Goal: Register for event/course

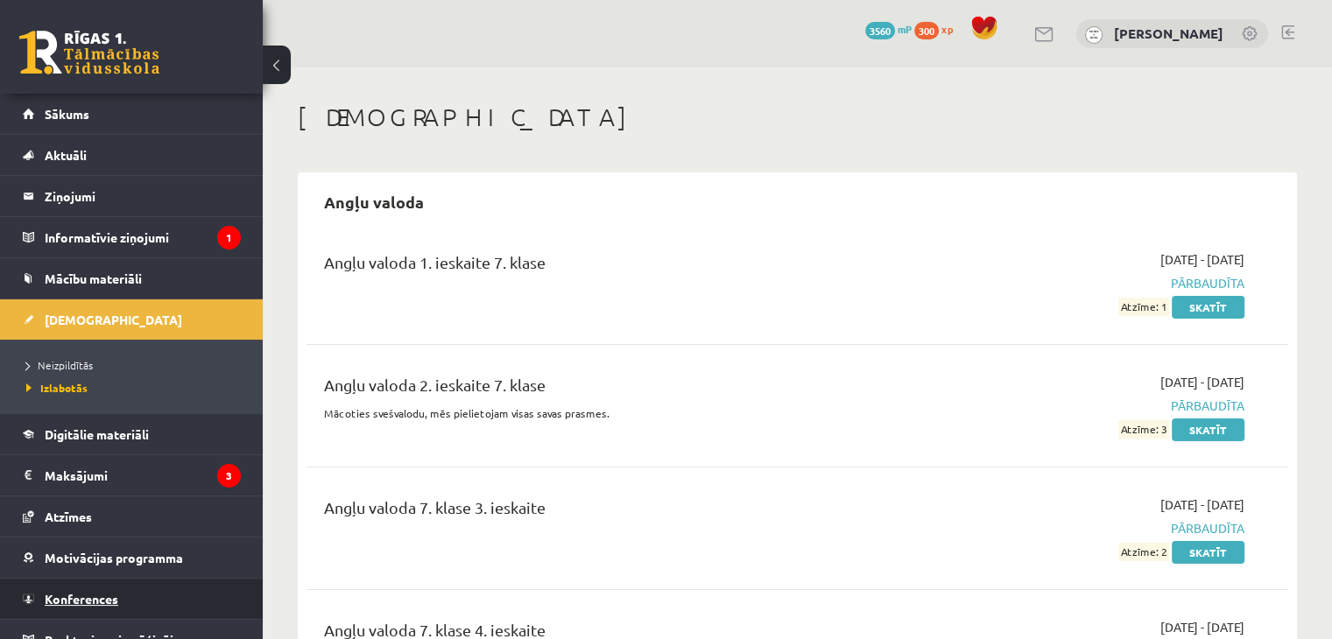
click at [95, 596] on span "Konferences" at bounding box center [82, 599] width 74 height 16
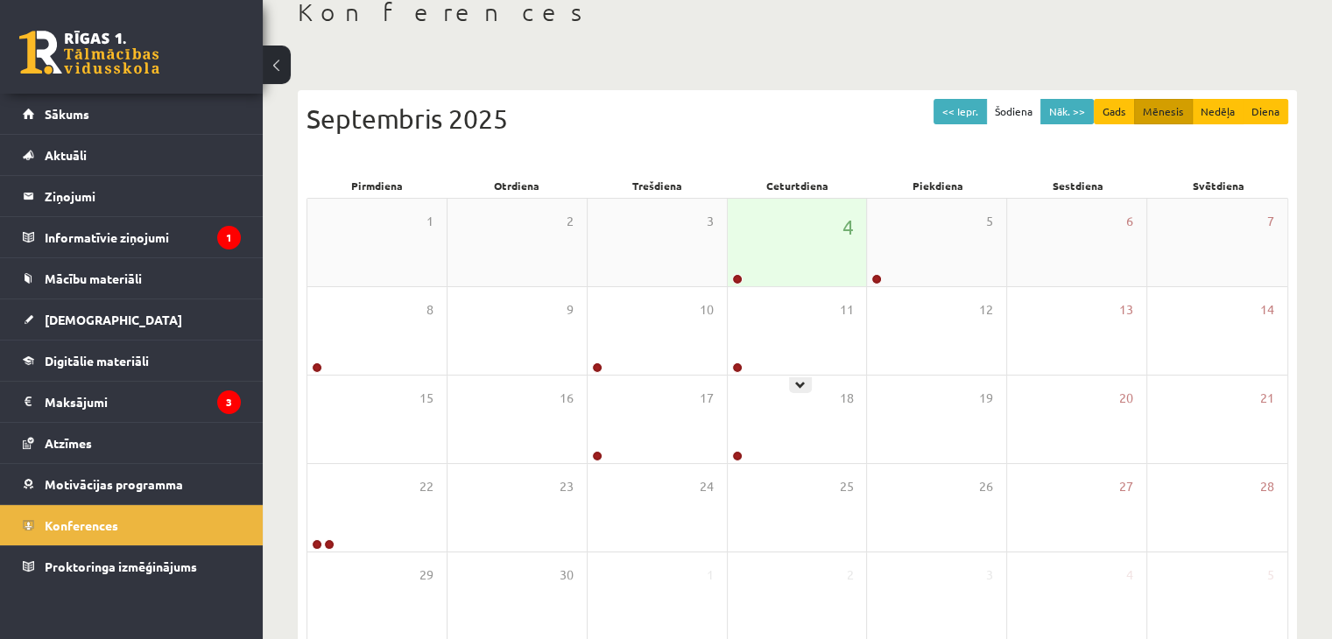
scroll to position [140, 0]
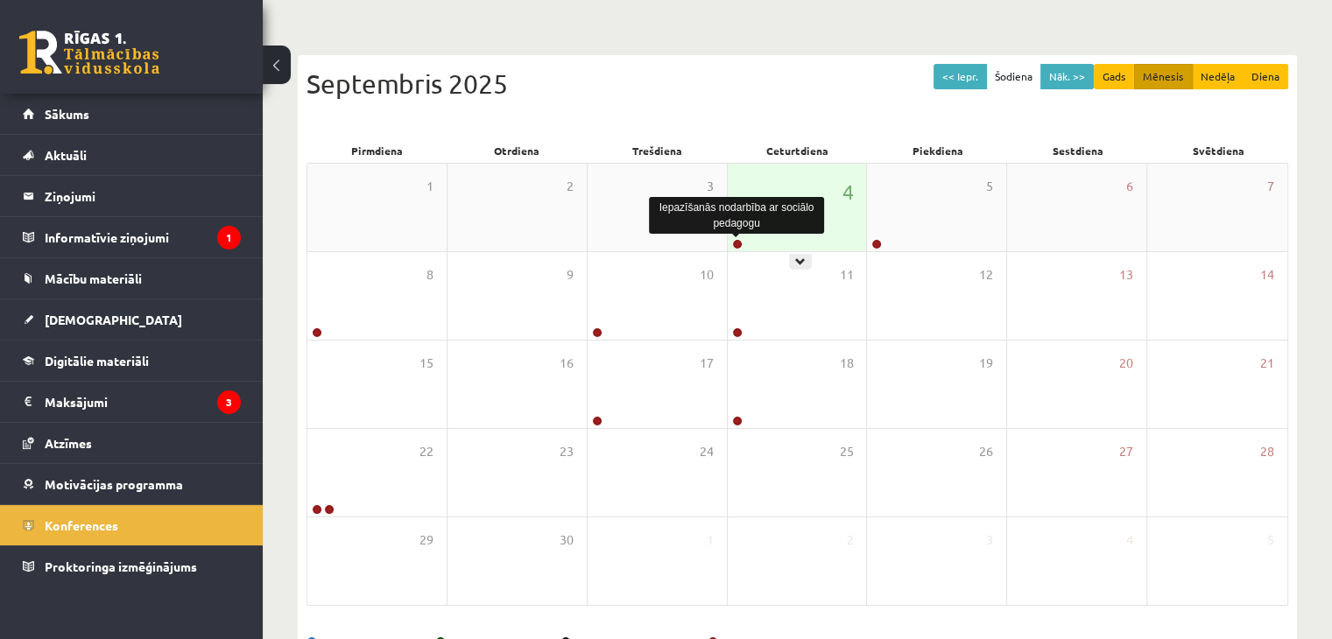
click at [732, 244] on link at bounding box center [737, 244] width 11 height 11
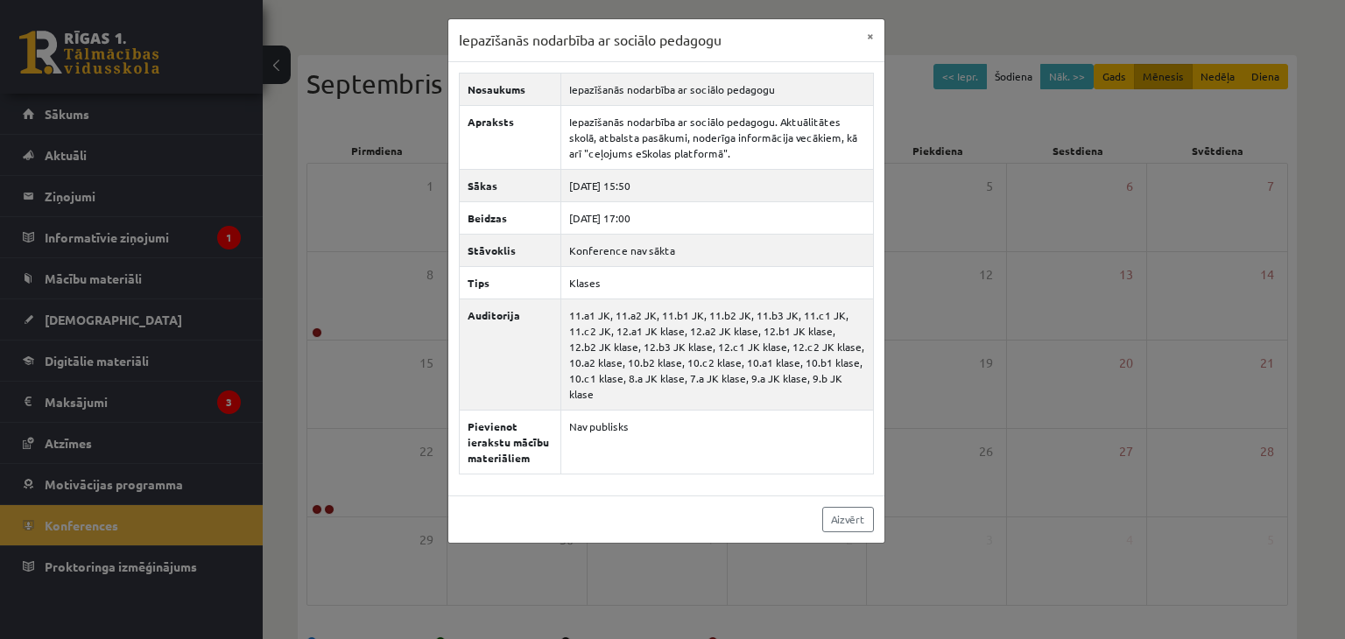
click at [991, 327] on div "Iepazīšanās nodarbība ar sociālo pedagogu × Nosaukums Iepazīšanās nodarbība ar …" at bounding box center [672, 319] width 1345 height 639
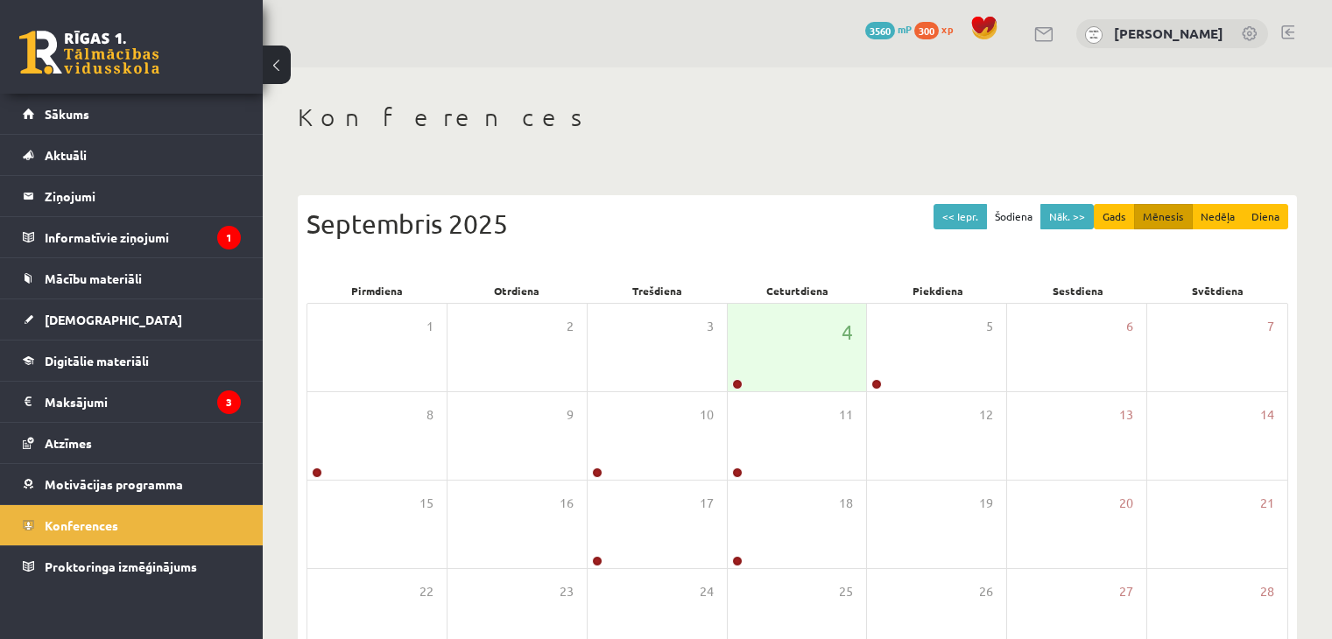
scroll to position [140, 0]
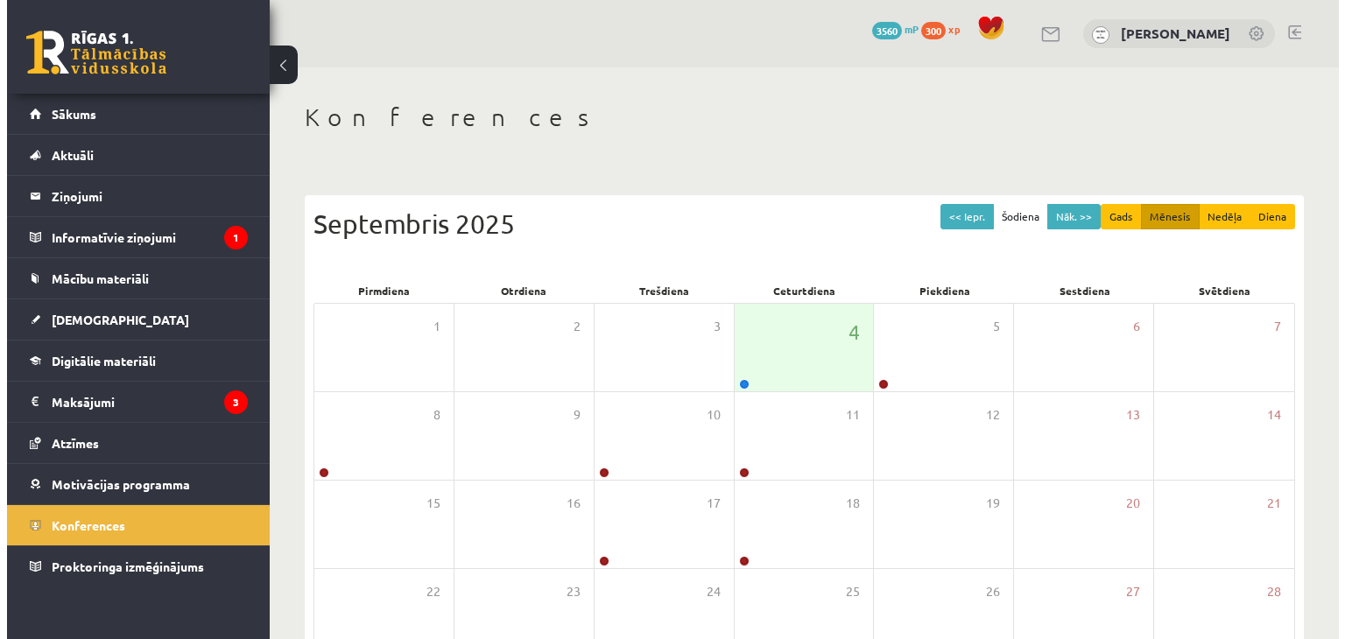
scroll to position [140, 0]
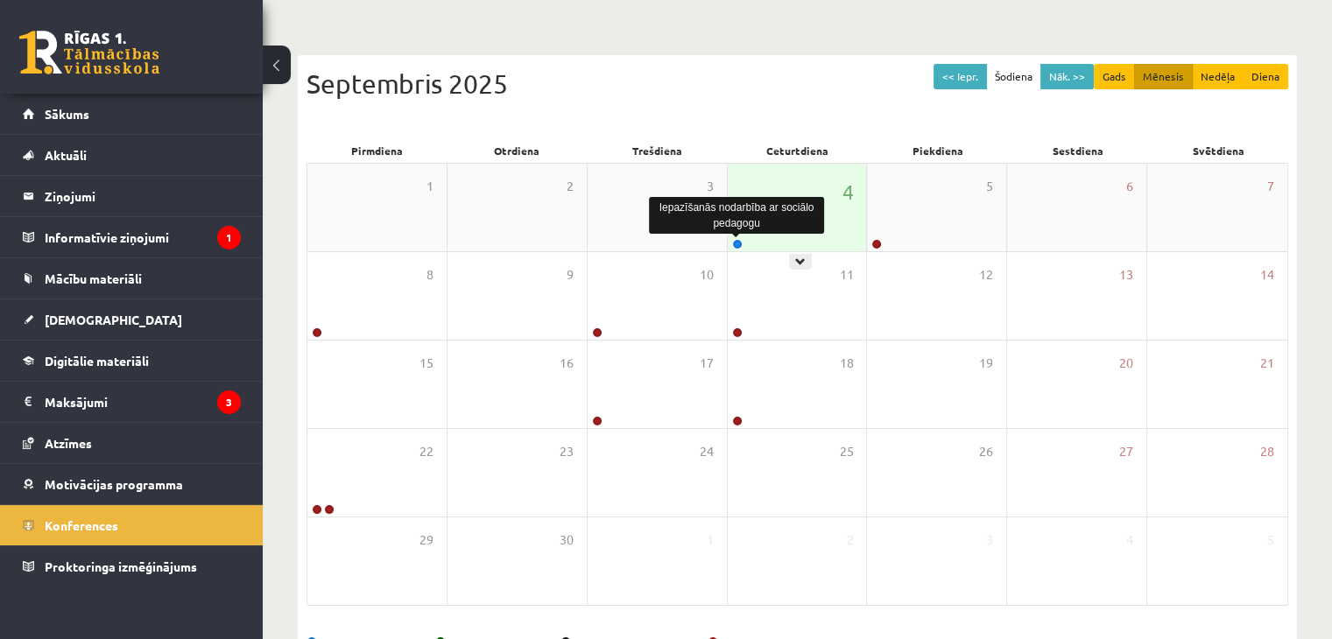
click at [738, 246] on link at bounding box center [737, 244] width 11 height 11
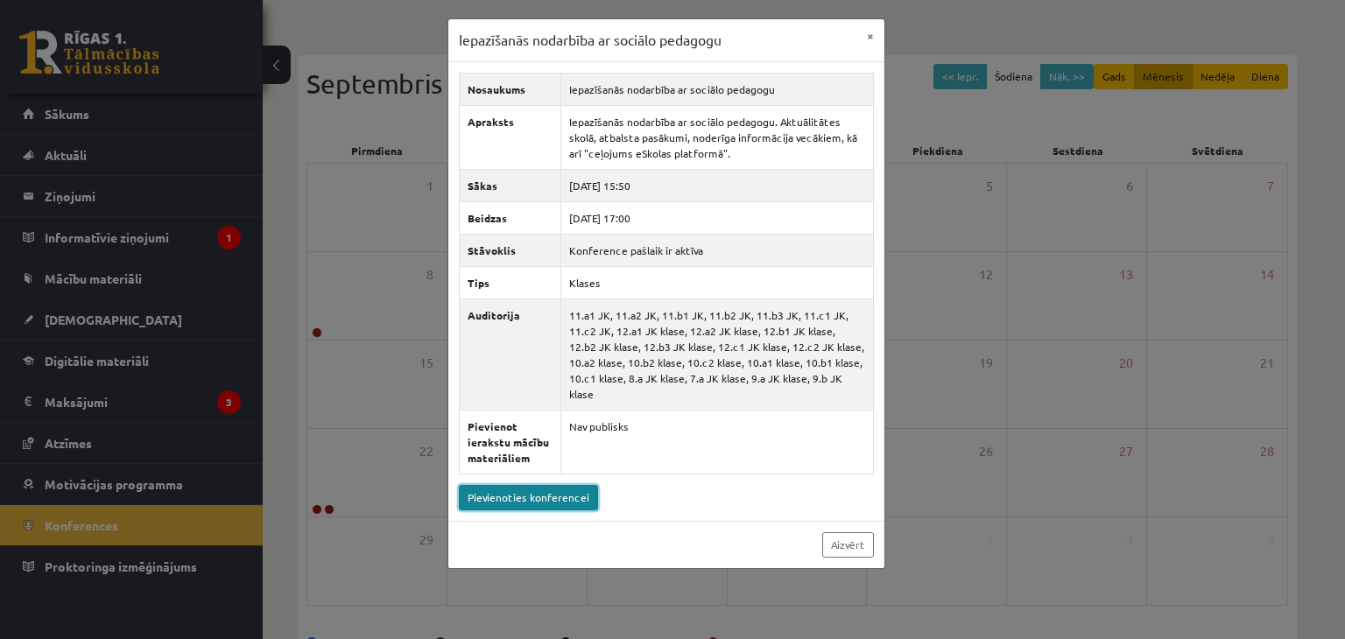
click at [510, 488] on link "Pievienoties konferencei" at bounding box center [528, 497] width 139 height 25
click at [532, 485] on link "Pievienoties konferencei" at bounding box center [528, 497] width 139 height 25
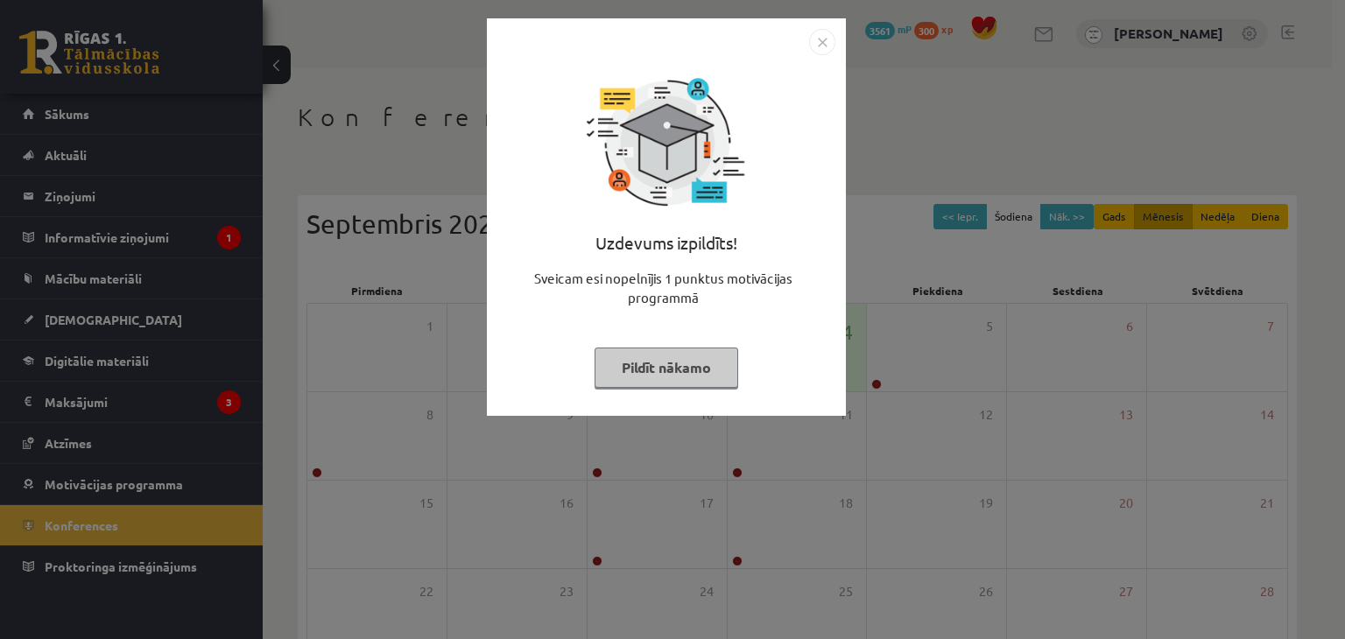
scroll to position [140, 0]
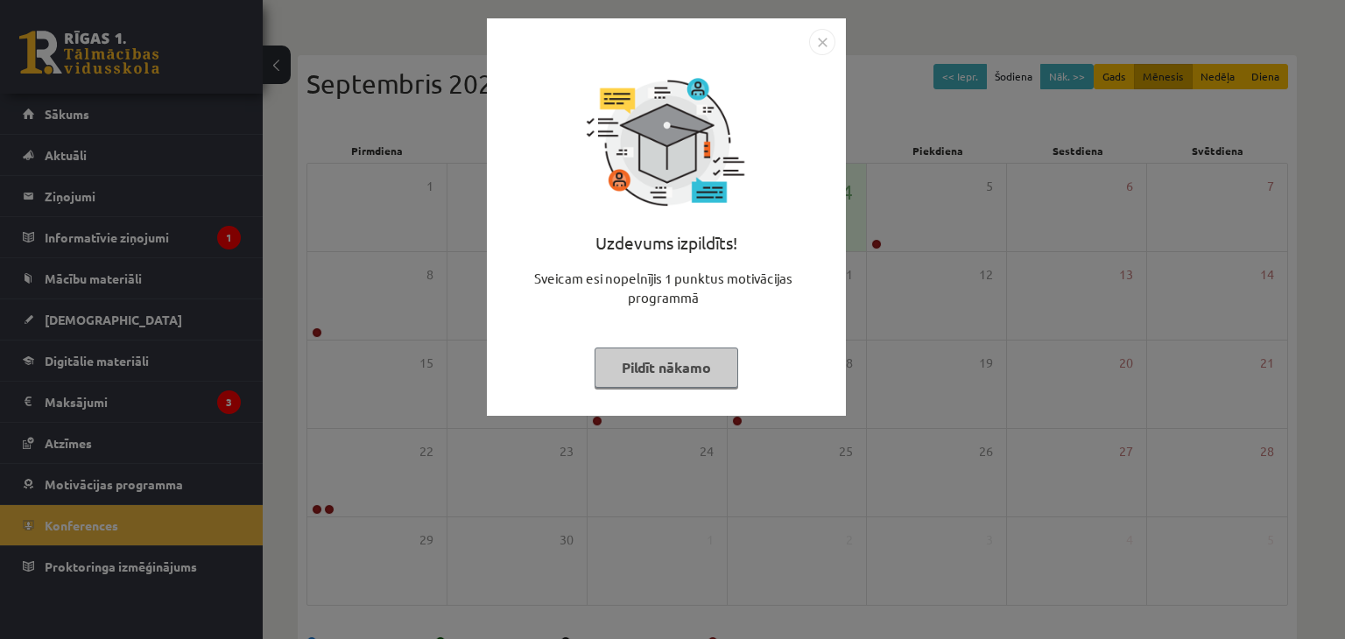
click at [673, 378] on button "Pildīt nākamo" at bounding box center [667, 368] width 144 height 40
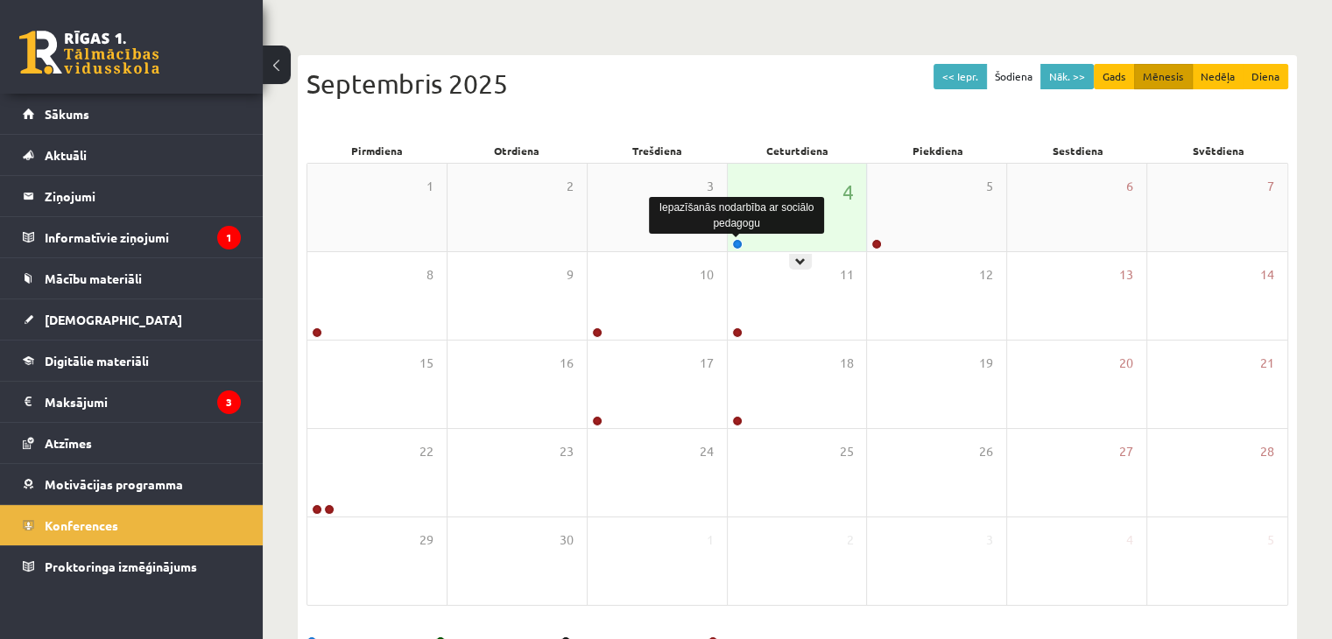
click at [735, 240] on link at bounding box center [737, 244] width 11 height 11
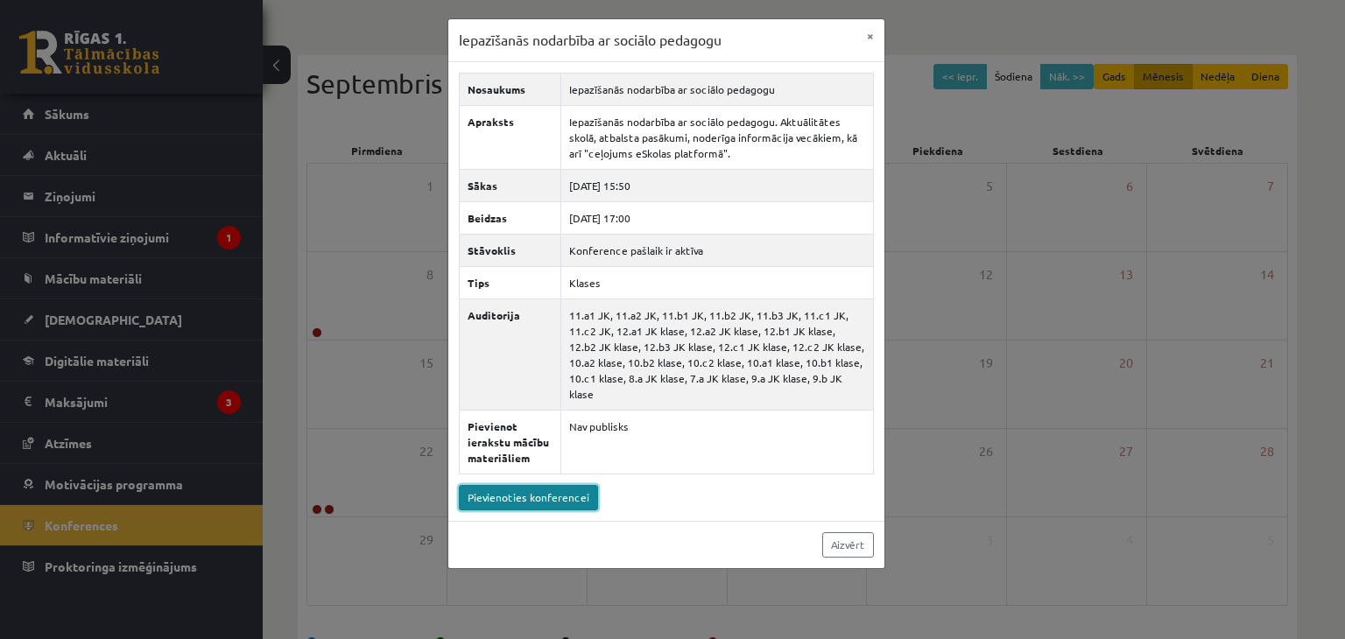
click at [544, 485] on link "Pievienoties konferencei" at bounding box center [528, 497] width 139 height 25
